Goal: Find specific page/section: Find specific page/section

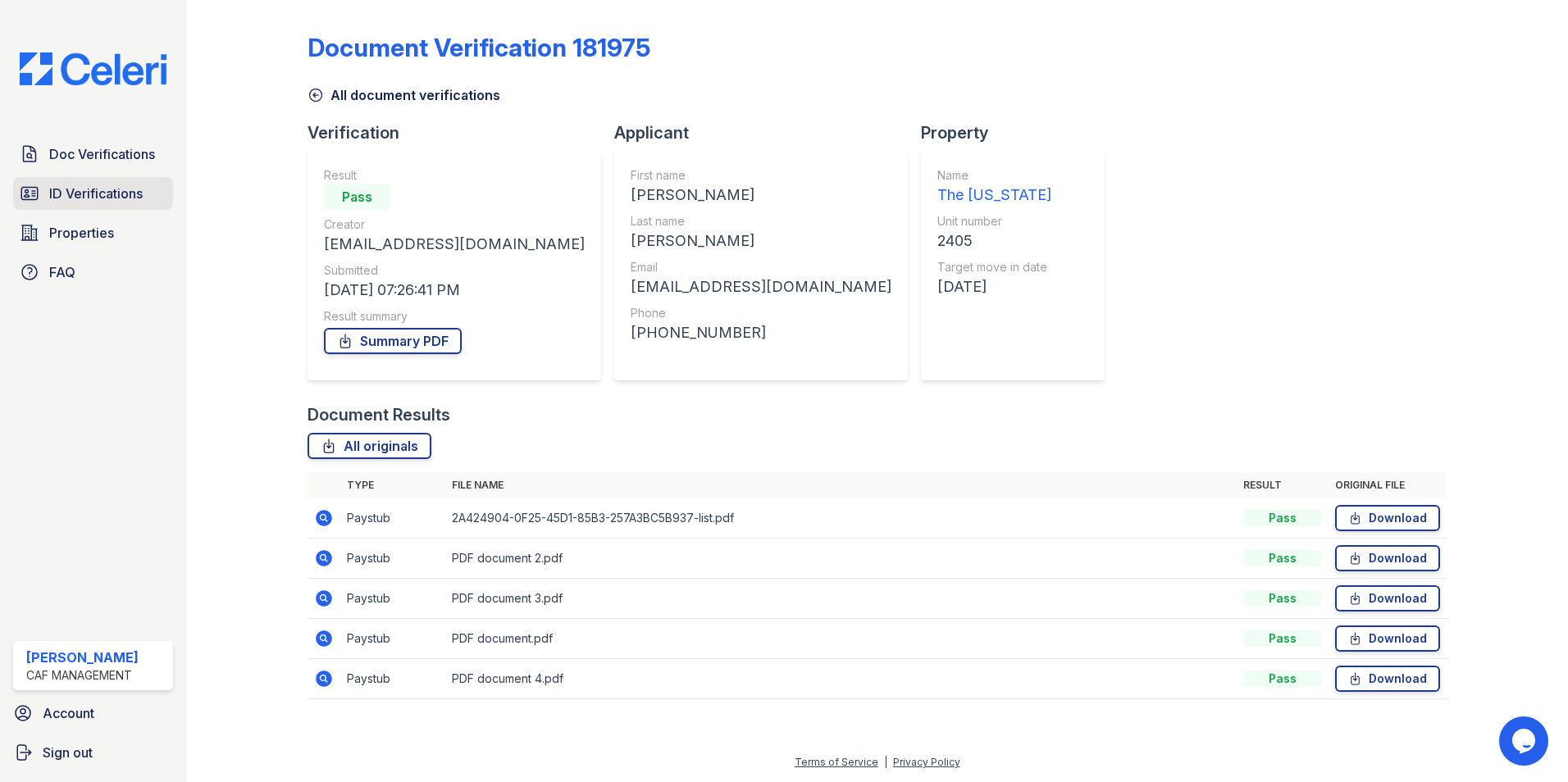
click at [117, 187] on span "ID Verifications" at bounding box center [95, 193] width 93 height 20
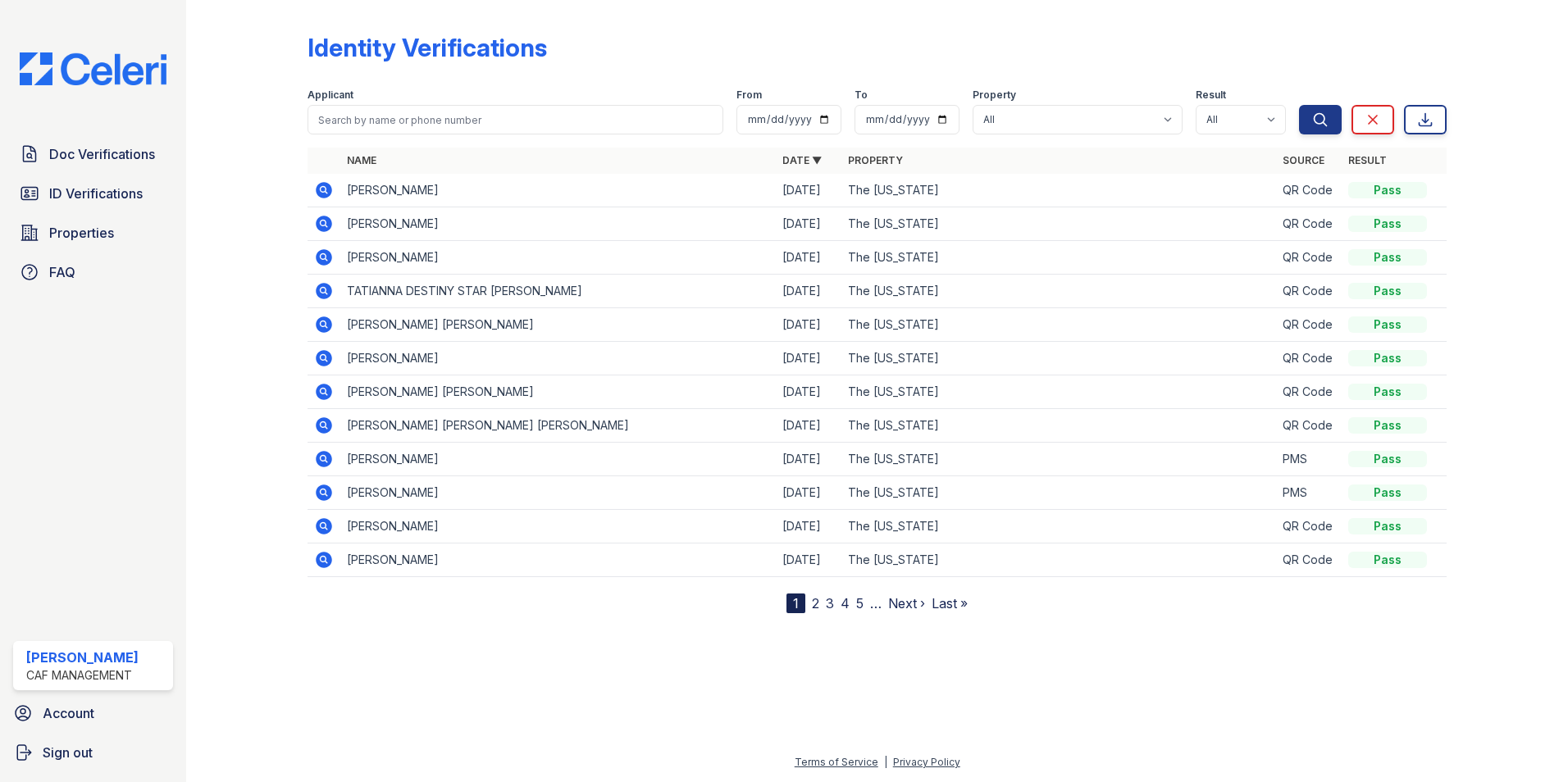
click at [908, 60] on div "Identity Verifications" at bounding box center [877, 54] width 1139 height 43
click at [121, 189] on span "ID Verifications" at bounding box center [95, 193] width 93 height 20
click at [91, 192] on span "ID Verifications" at bounding box center [95, 193] width 93 height 20
click at [92, 148] on span "Doc Verifications" at bounding box center [101, 154] width 106 height 20
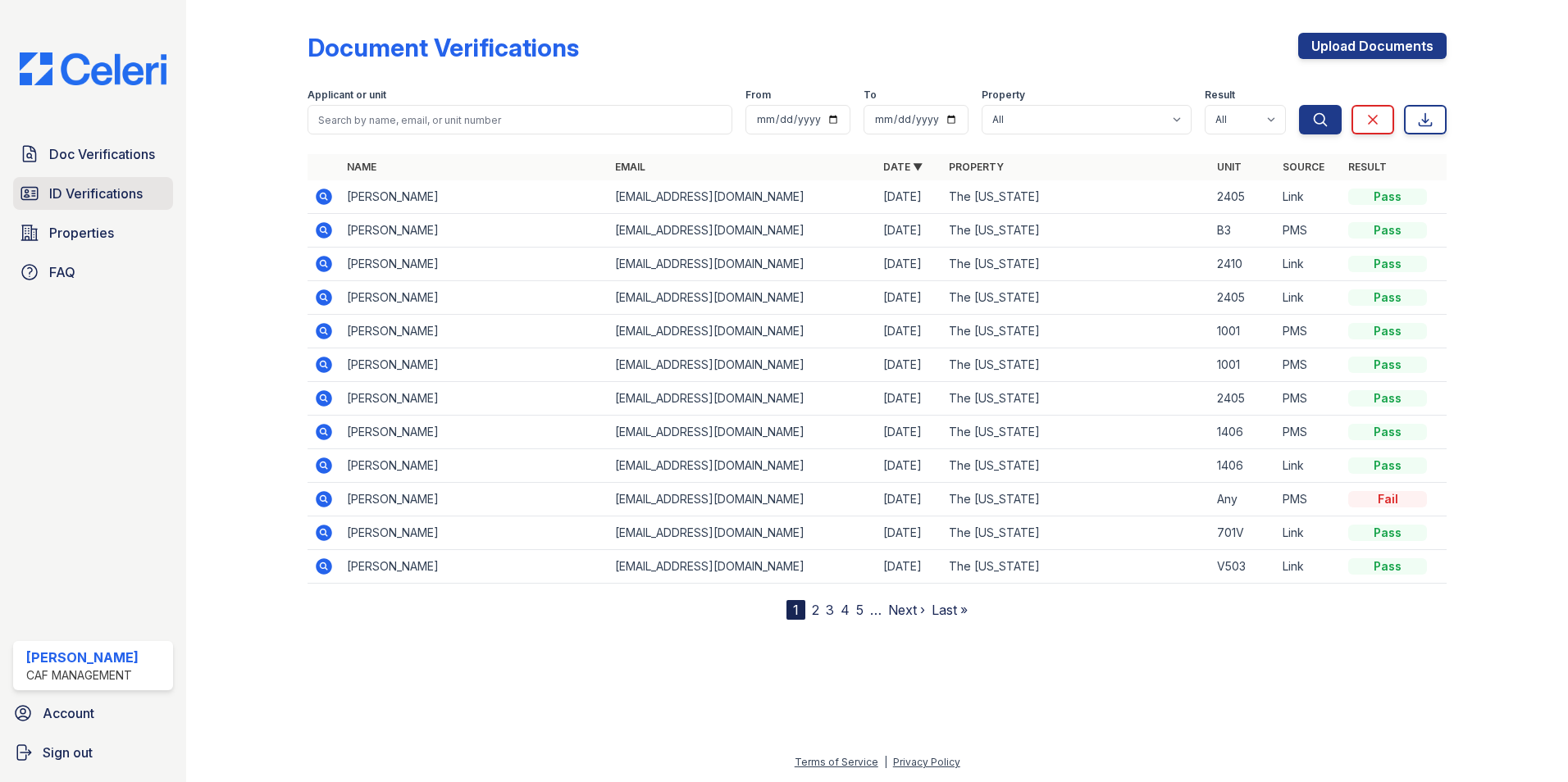
click at [100, 191] on span "ID Verifications" at bounding box center [95, 193] width 93 height 20
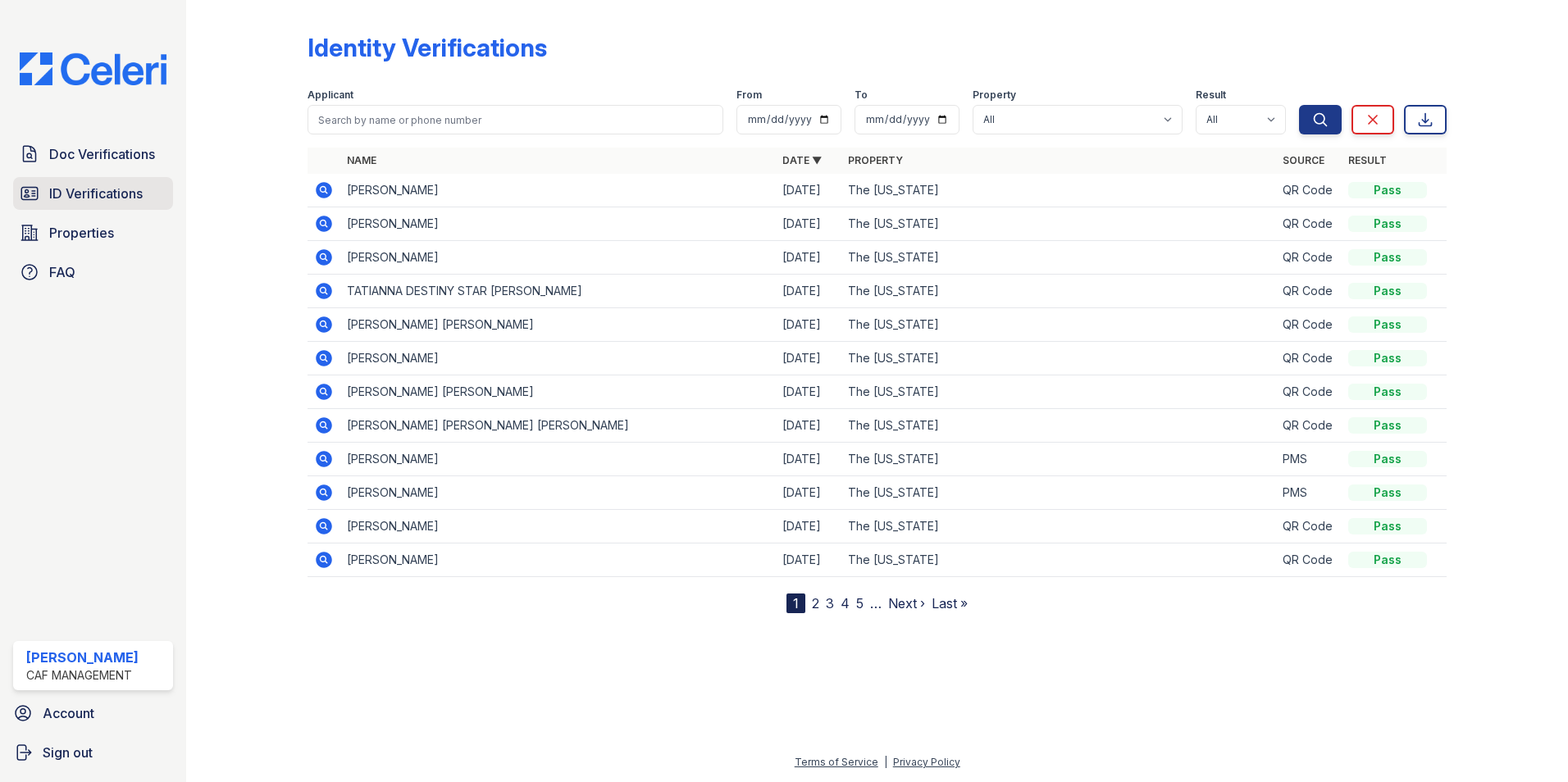
click at [130, 199] on span "ID Verifications" at bounding box center [95, 193] width 93 height 20
